Goal: Task Accomplishment & Management: Use online tool/utility

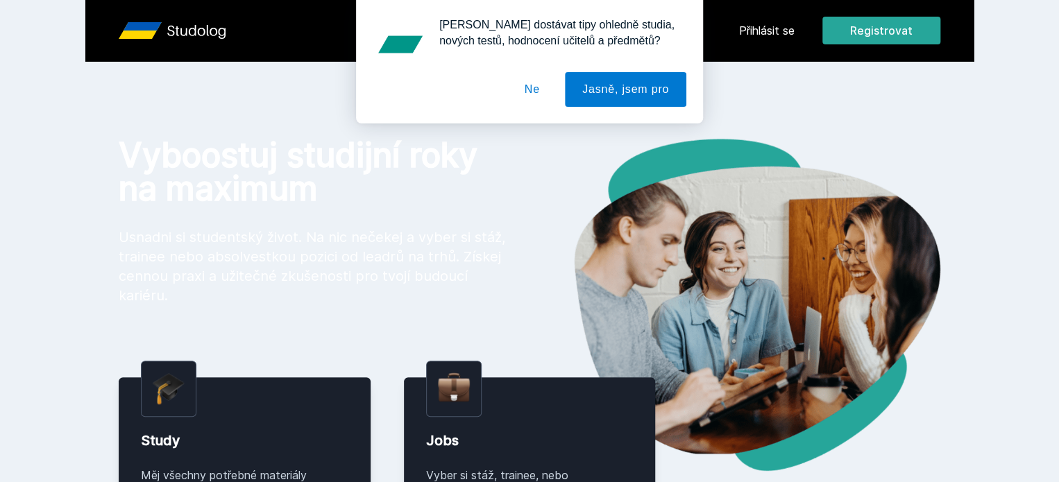
click at [844, 31] on div "[PERSON_NAME] dostávat tipy ohledně studia, nových testů, hodnocení učitelů a p…" at bounding box center [529, 61] width 1059 height 123
click at [579, 85] on button "Jasně, jsem pro" at bounding box center [625, 89] width 121 height 35
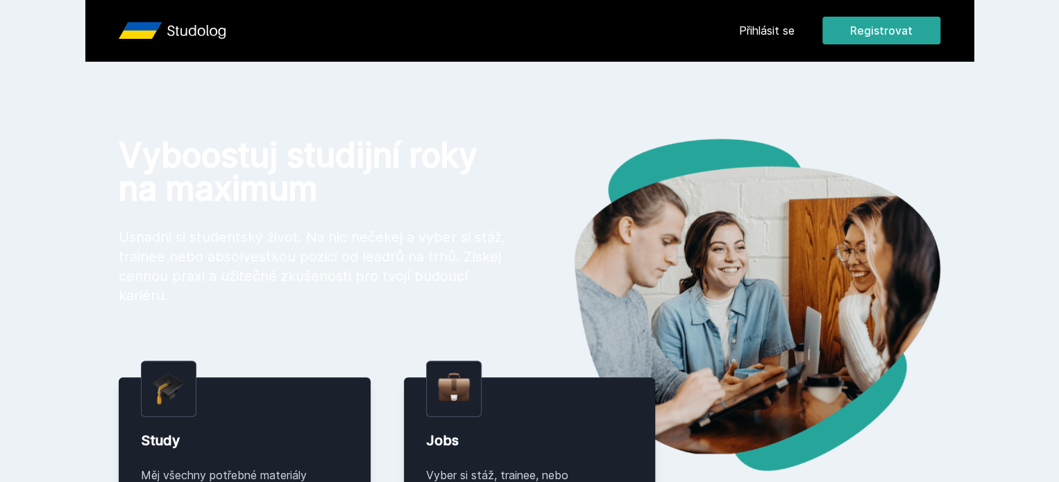
click at [794, 24] on link "Přihlásit se" at bounding box center [766, 30] width 55 height 17
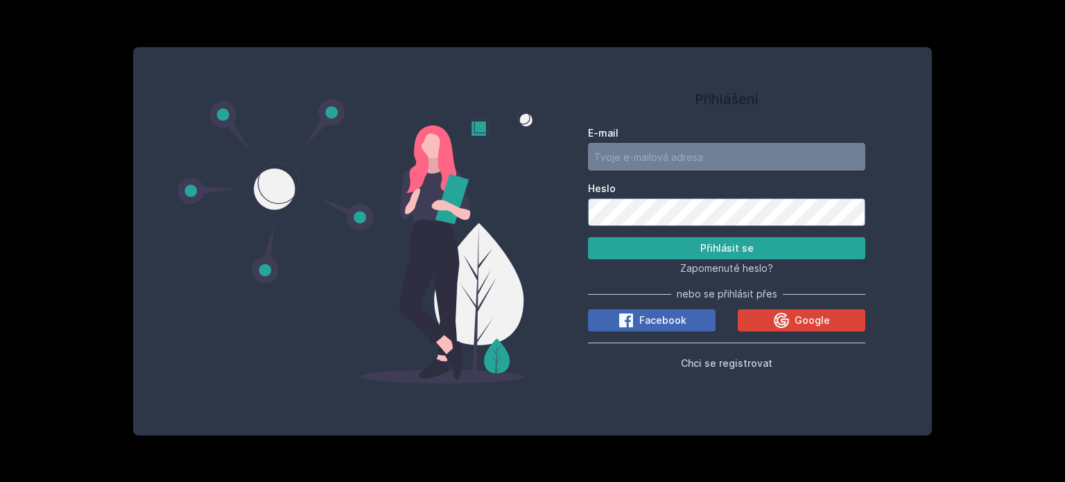
click at [616, 168] on input "E-mail" at bounding box center [726, 157] width 277 height 28
click at [588, 237] on button "Přihlásit se" at bounding box center [726, 248] width 277 height 22
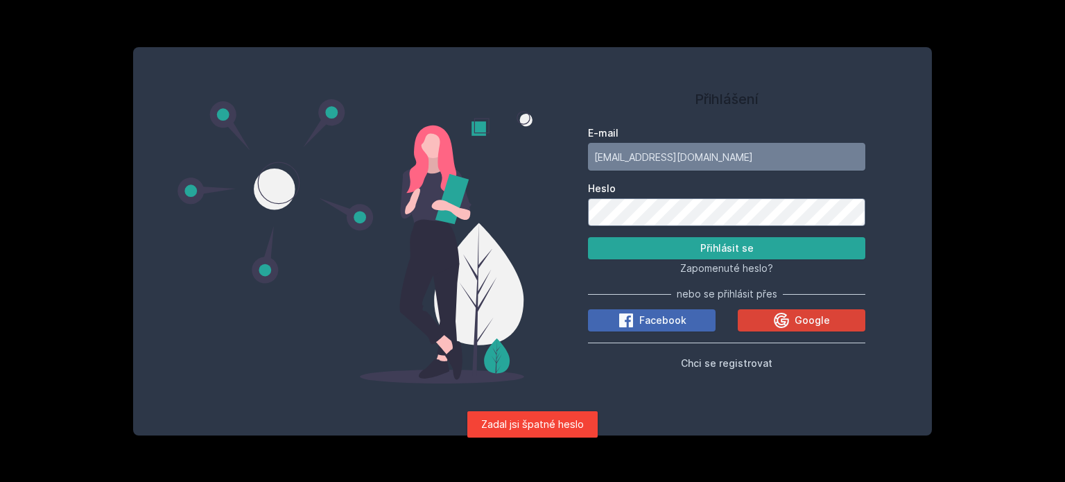
click at [577, 211] on div "Přihlášení E-mail [EMAIL_ADDRESS][DOMAIN_NAME] [PERSON_NAME] se Zapomenuté hesl…" at bounding box center [727, 241] width 388 height 355
click at [588, 237] on button "Přihlásit se" at bounding box center [726, 248] width 277 height 22
click at [513, 209] on div "Přihlášení E-mail [EMAIL_ADDRESS][DOMAIN_NAME] [PERSON_NAME] se Zapomenuté hesl…" at bounding box center [532, 241] width 799 height 388
click at [588, 237] on button "Přihlásit se" at bounding box center [726, 248] width 277 height 22
click at [606, 155] on input "[EMAIL_ADDRESS][DOMAIN_NAME]" at bounding box center [726, 157] width 277 height 28
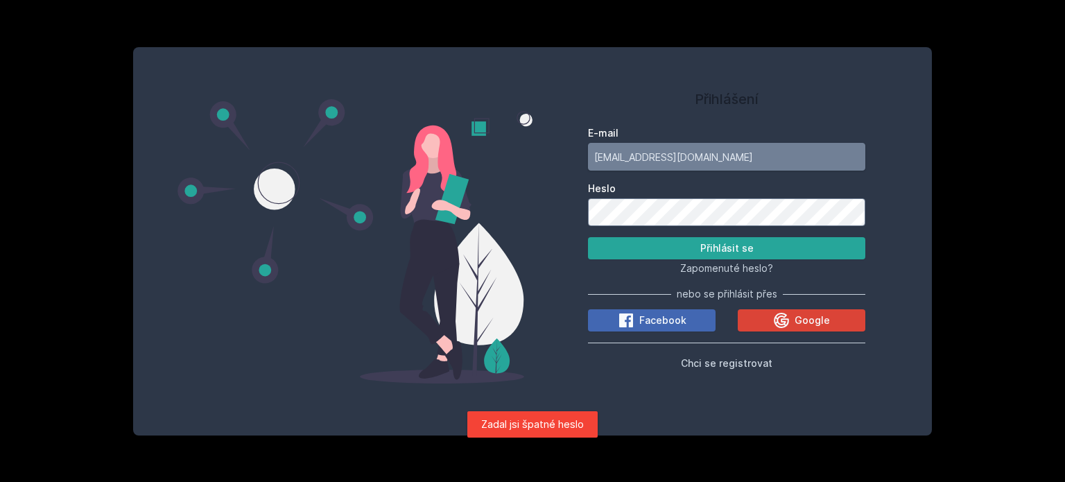
click at [612, 156] on input "[EMAIL_ADDRESS][DOMAIN_NAME]" at bounding box center [726, 157] width 277 height 28
type input "[EMAIL_ADDRESS][DOMAIN_NAME]"
click at [558, 223] on div "Přihlášení E-mail [EMAIL_ADDRESS][DOMAIN_NAME] [PERSON_NAME] se Zapomenuté hesl…" at bounding box center [727, 241] width 388 height 355
click at [588, 237] on button "Přihlásit se" at bounding box center [726, 248] width 277 height 22
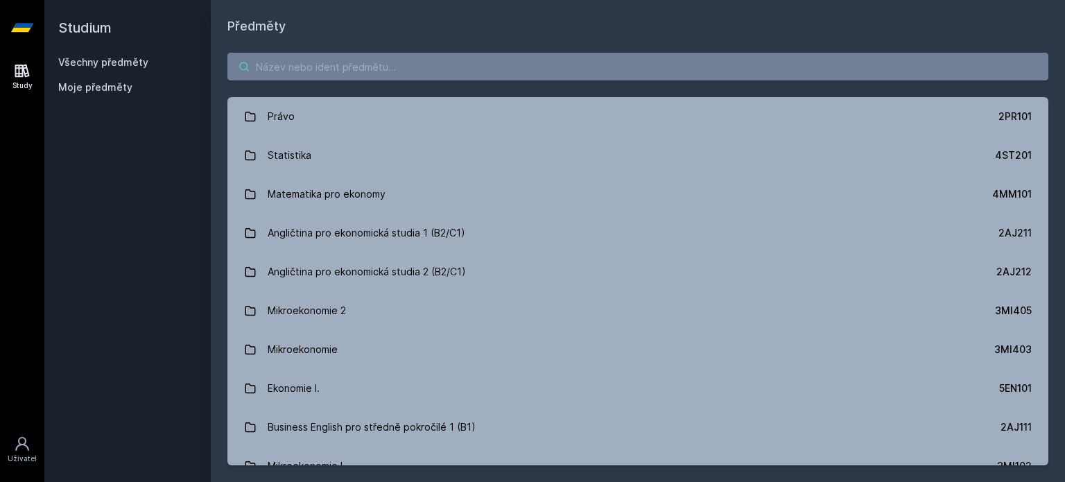
click at [324, 57] on input "search" at bounding box center [638, 67] width 821 height 28
paste input "1FU506"
type input "1FU506"
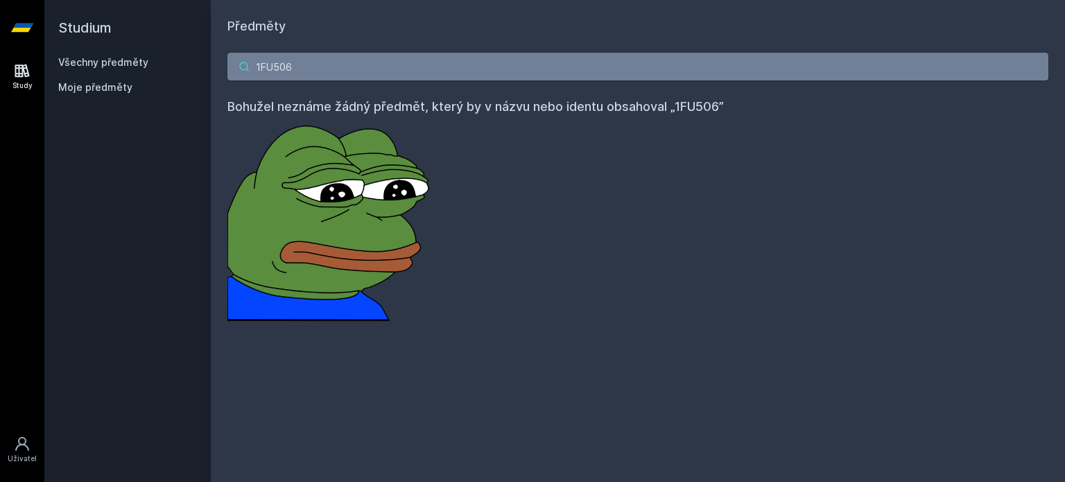
click at [396, 74] on input "1FU506" at bounding box center [638, 67] width 821 height 28
paste input "1FU506"
type input "1FU506"
